Goal: Task Accomplishment & Management: Use online tool/utility

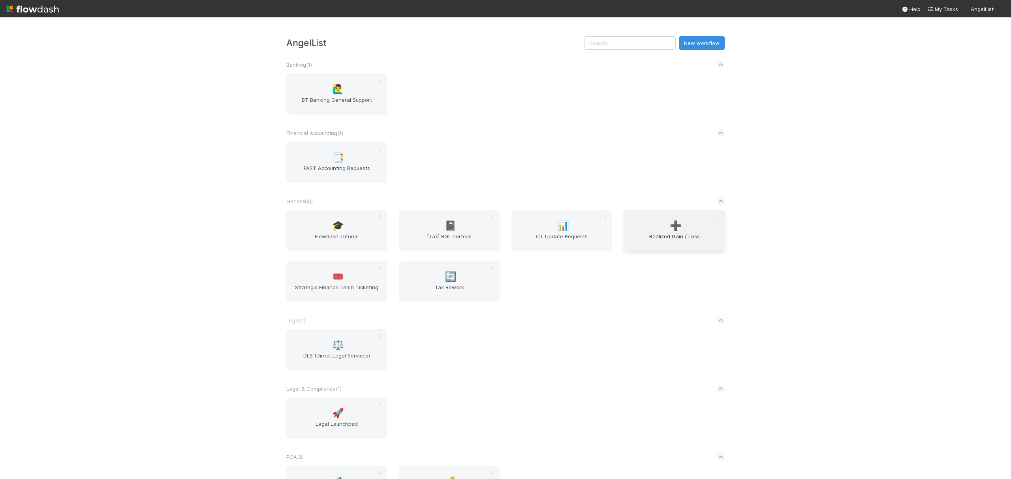
click at [670, 226] on span "➕" at bounding box center [676, 226] width 12 height 10
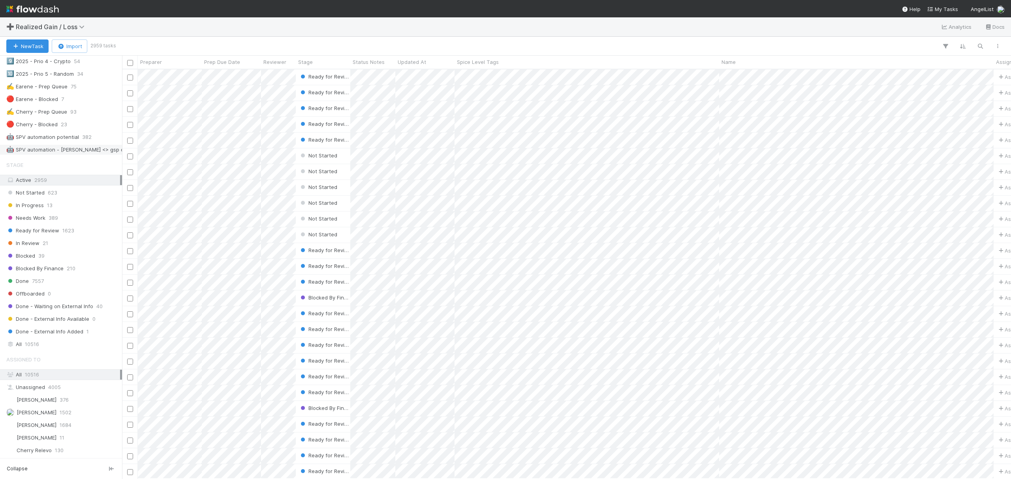
scroll to position [384, 0]
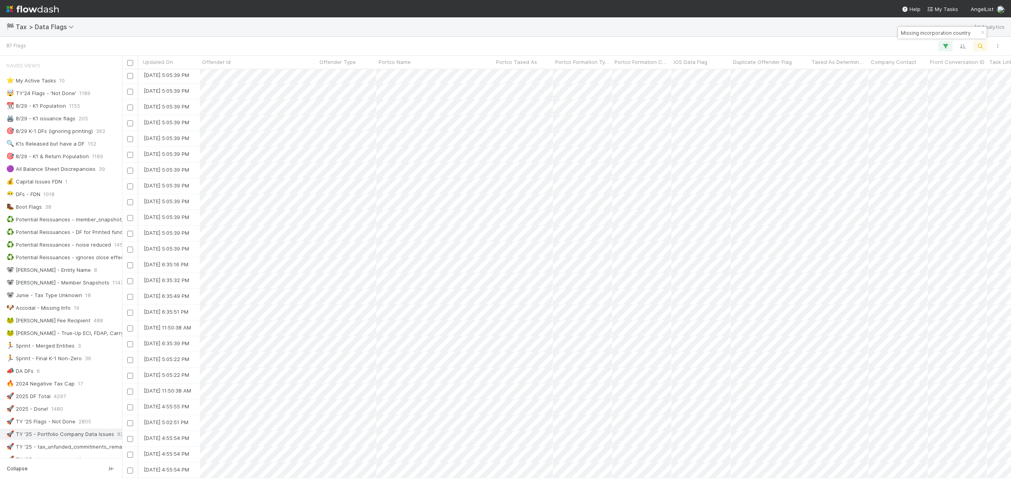
scroll to position [973, 1816]
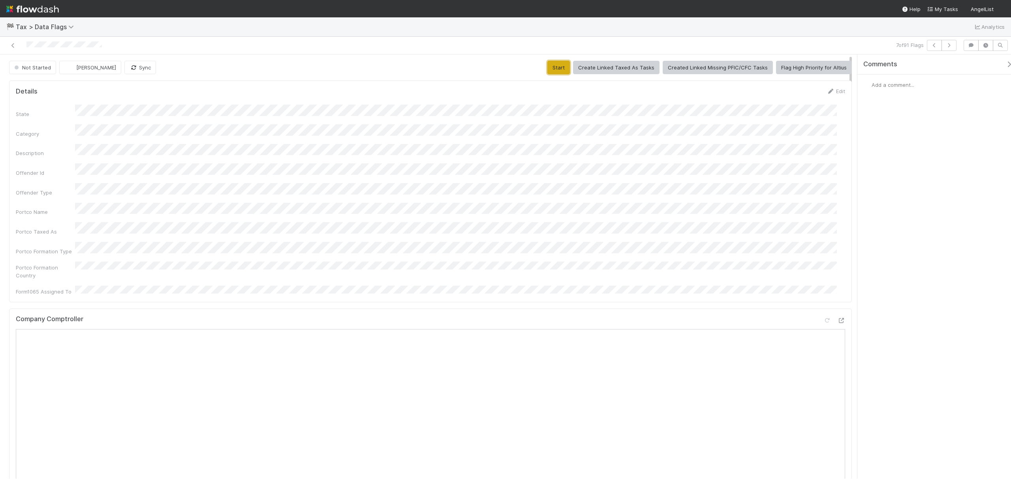
click at [557, 62] on button "Start" at bounding box center [558, 67] width 23 height 13
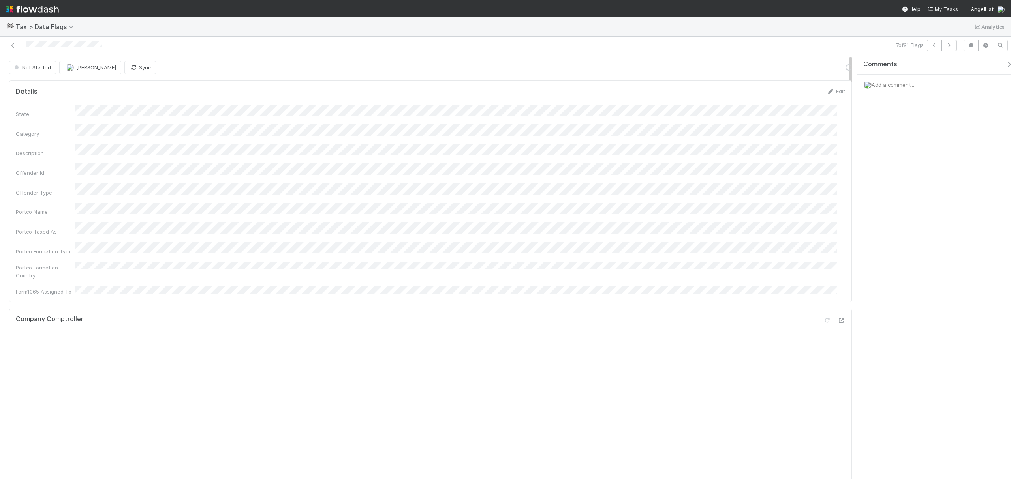
click at [914, 82] on span "Add a comment..." at bounding box center [892, 85] width 43 height 6
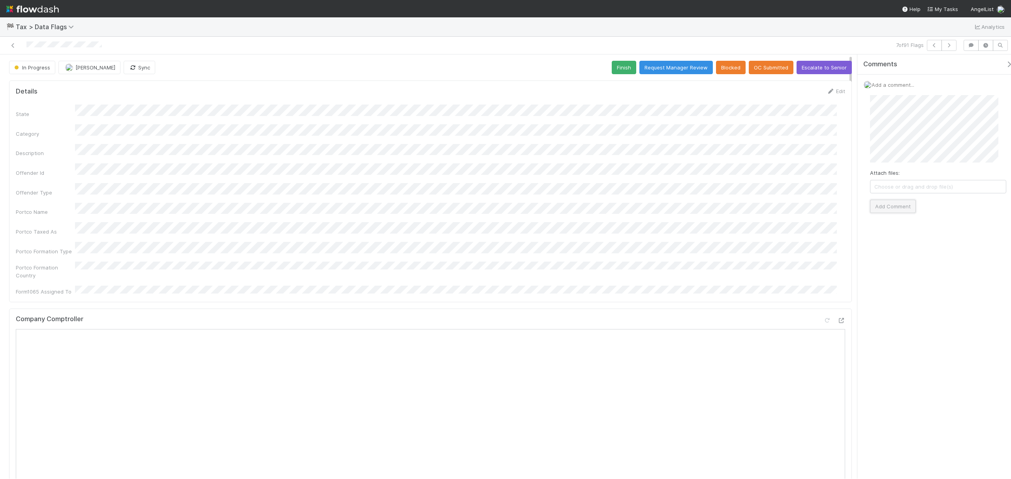
click at [905, 206] on button "Add Comment" at bounding box center [893, 206] width 46 height 13
click at [580, 207] on div "State Category Description Offender Id Offender Type Portco Name Portco Taxed A…" at bounding box center [430, 200] width 829 height 191
click at [812, 70] on button "Escalate to Senior" at bounding box center [823, 67] width 55 height 13
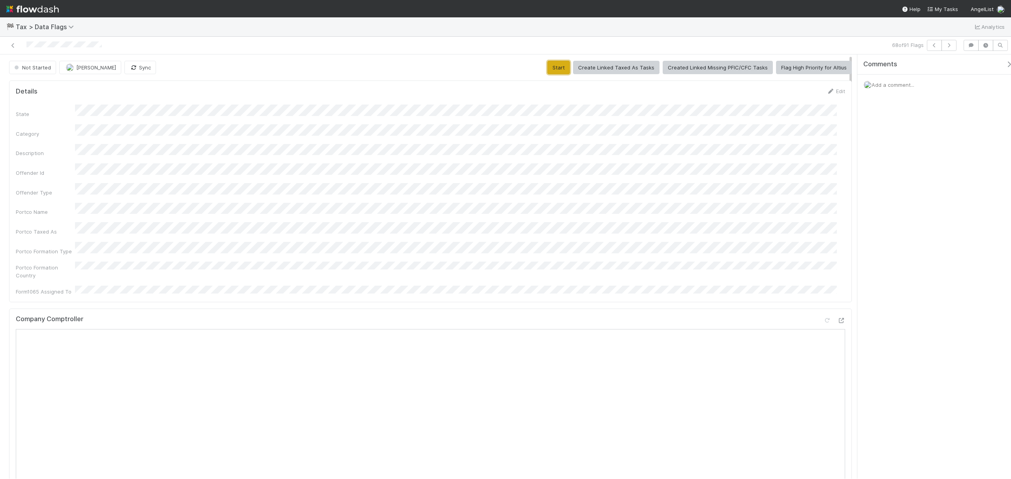
click at [555, 65] on button "Start" at bounding box center [558, 67] width 23 height 13
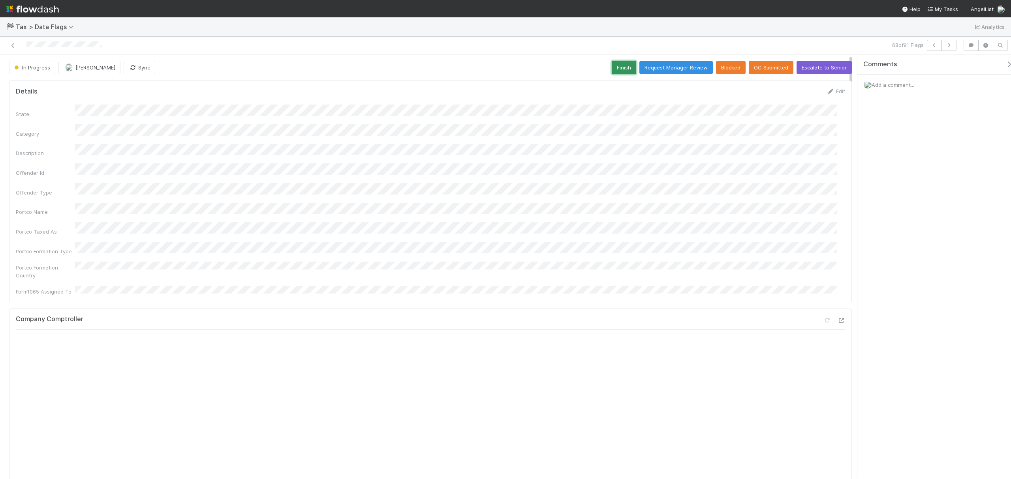
click at [612, 62] on button "Finish" at bounding box center [624, 67] width 24 height 13
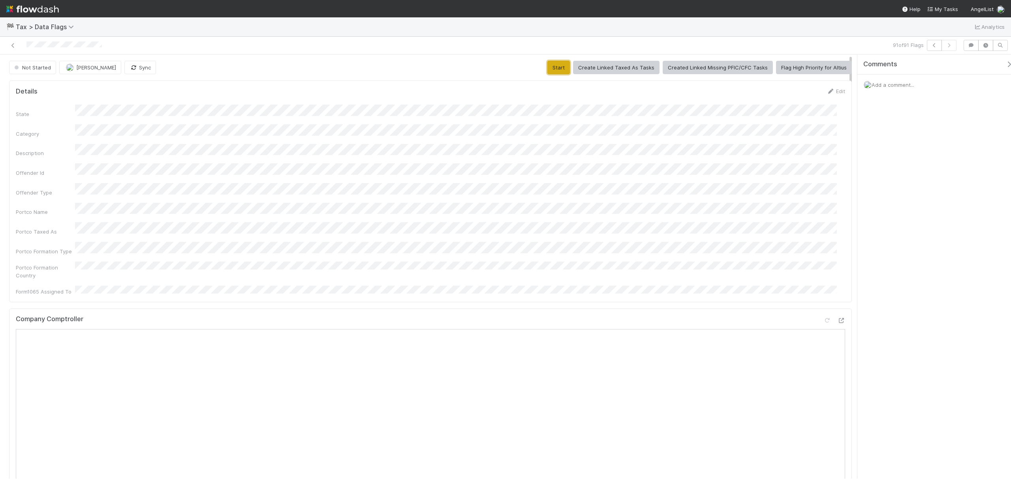
click at [556, 63] on button "Start" at bounding box center [558, 67] width 23 height 13
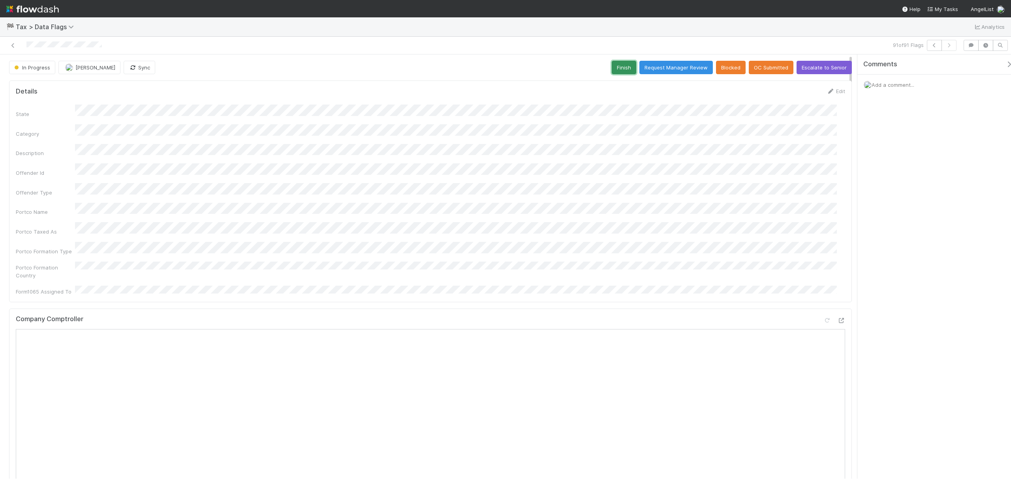
click at [612, 69] on button "Finish" at bounding box center [624, 67] width 24 height 13
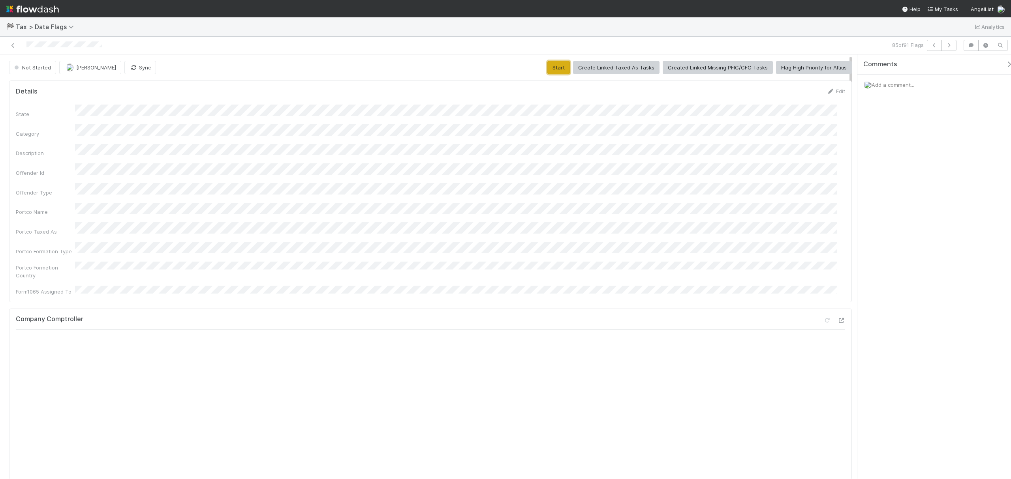
click at [551, 66] on button "Start" at bounding box center [558, 67] width 23 height 13
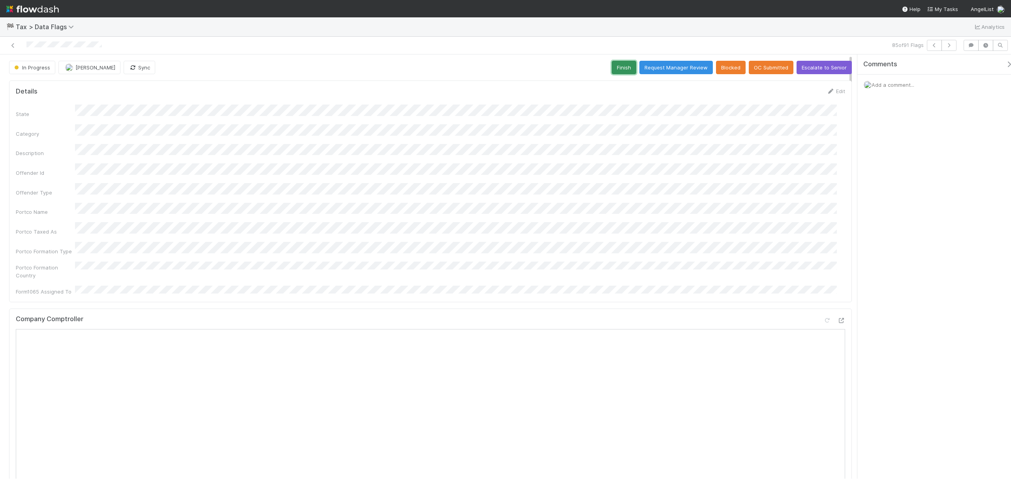
click at [616, 62] on button "Finish" at bounding box center [624, 67] width 24 height 13
